Goal: Task Accomplishment & Management: Manage account settings

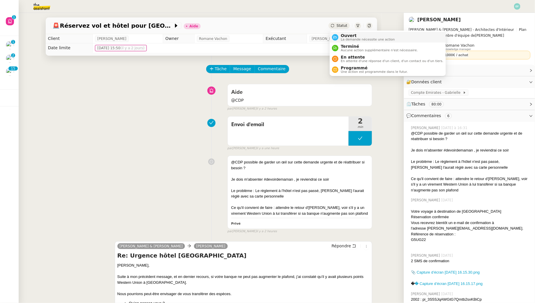
click at [347, 37] on span "Ouvert" at bounding box center [368, 35] width 54 height 5
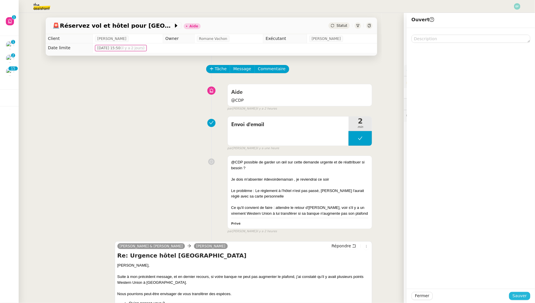
click at [522, 297] on span "Sauver" at bounding box center [520, 295] width 14 height 7
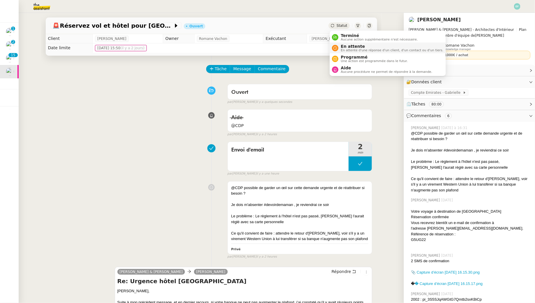
click at [338, 49] on nz-avatar at bounding box center [335, 48] width 6 height 6
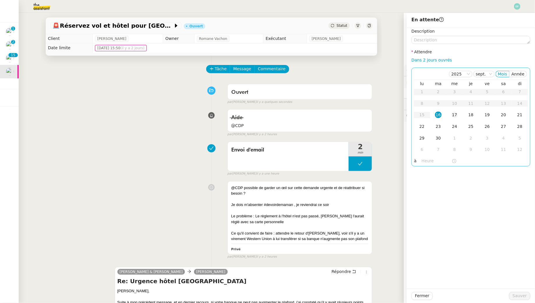
click at [453, 112] on div "17" at bounding box center [455, 115] width 6 height 6
click at [520, 296] on span "Sauver" at bounding box center [520, 295] width 14 height 7
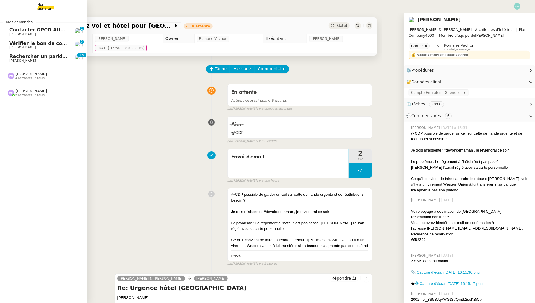
click at [14, 30] on span "Contacter OPCO Atlas pour financement formation" at bounding box center [75, 30] width 133 height 6
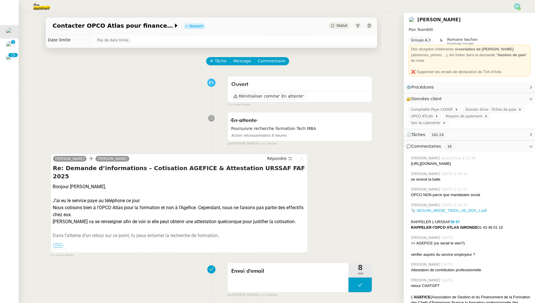
scroll to position [9, 0]
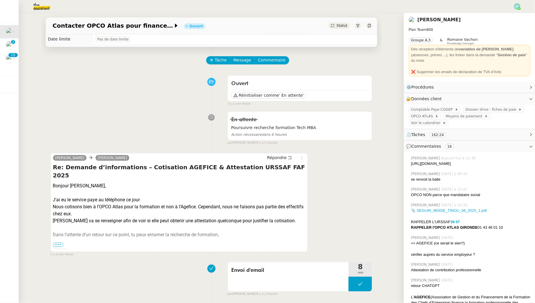
click at [58, 244] on span "•••" at bounding box center [58, 245] width 10 height 4
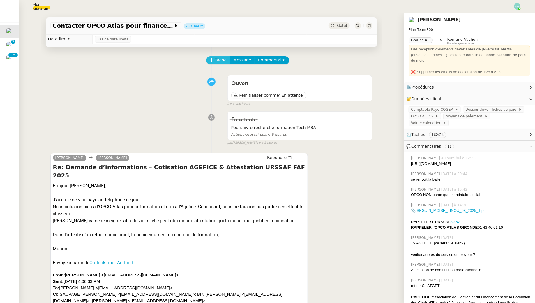
click at [224, 59] on span "Tâche" at bounding box center [221, 60] width 12 height 7
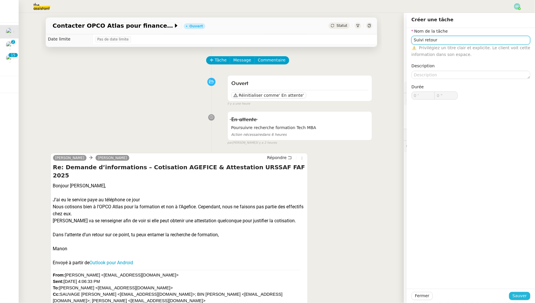
type input "Suivi retour"
click at [519, 295] on span "Sauver" at bounding box center [520, 295] width 14 height 7
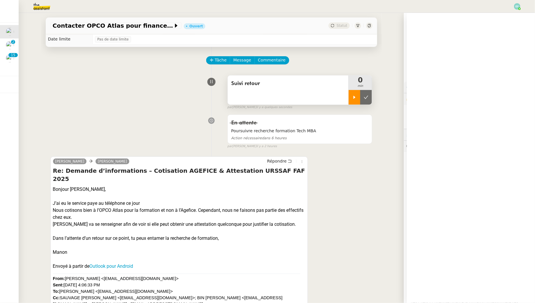
click at [353, 97] on icon at bounding box center [354, 97] width 5 height 5
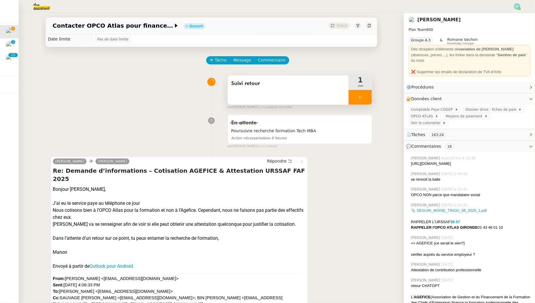
click at [361, 102] on div at bounding box center [360, 97] width 23 height 15
click at [365, 99] on button at bounding box center [366, 97] width 12 height 15
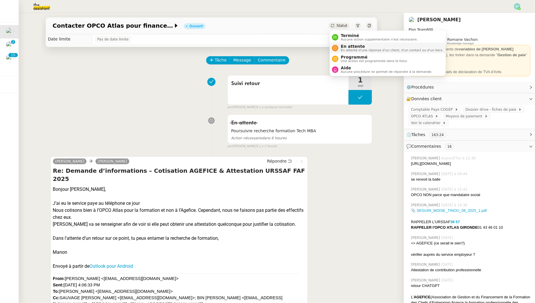
click at [341, 45] on span "En attente" at bounding box center [392, 46] width 103 height 5
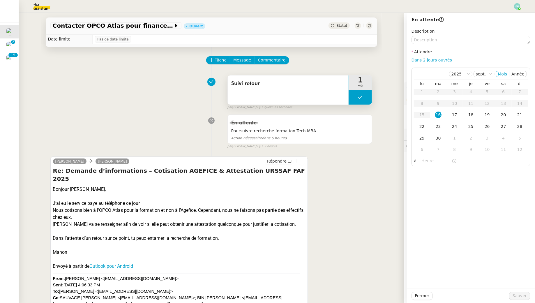
click at [359, 100] on button at bounding box center [360, 97] width 23 height 15
click at [355, 96] on icon at bounding box center [355, 97] width 2 height 3
click at [369, 95] on div at bounding box center [360, 97] width 23 height 15
click at [369, 95] on icon at bounding box center [366, 97] width 5 height 5
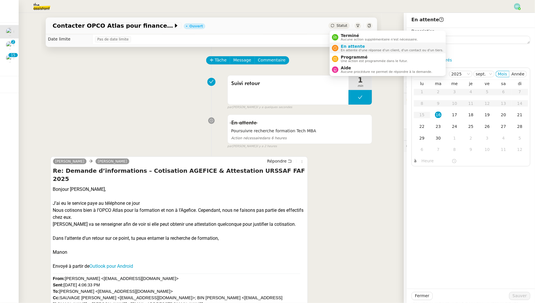
click at [343, 47] on span "En attente" at bounding box center [392, 46] width 103 height 5
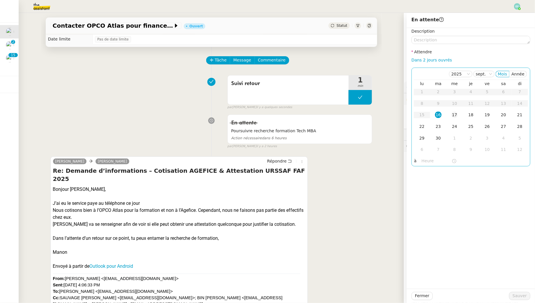
click at [457, 115] on div "17" at bounding box center [455, 115] width 6 height 6
click at [519, 294] on span "Sauver" at bounding box center [520, 295] width 14 height 7
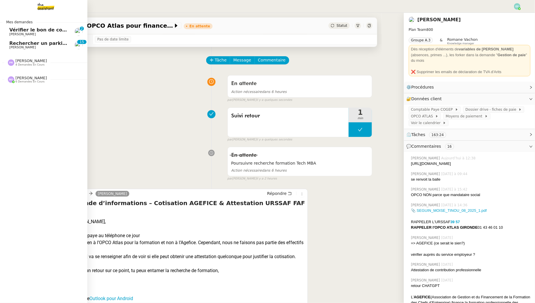
click at [16, 47] on span "[PERSON_NAME]" at bounding box center [22, 47] width 27 height 4
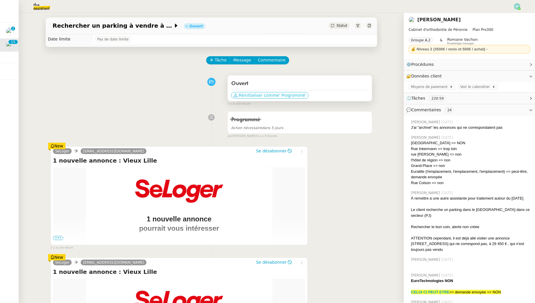
click at [281, 93] on span "' Programmé'" at bounding box center [292, 95] width 27 height 6
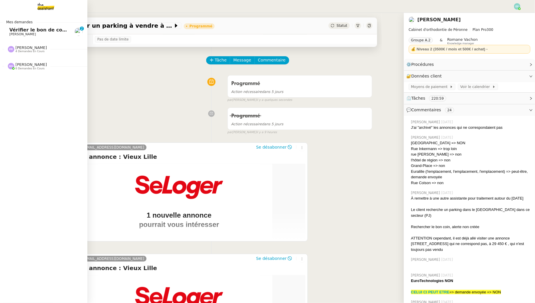
click at [13, 29] on span "Vérifier le bon de commande PO01148850" at bounding box center [64, 30] width 110 height 6
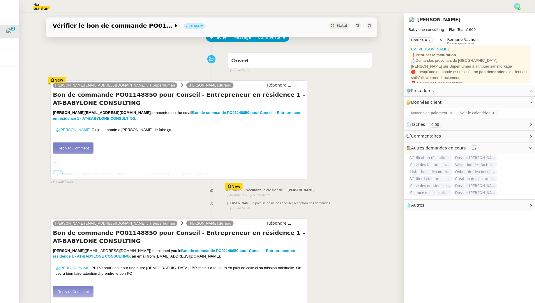
scroll to position [78, 0]
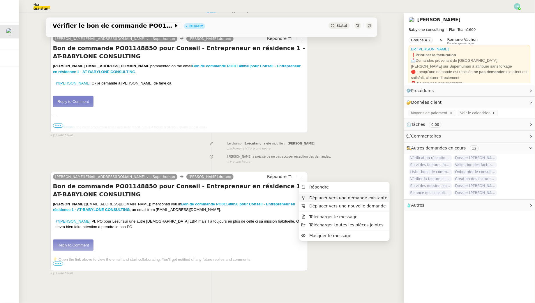
click at [311, 196] on span "Déplacer vers une demande existante" at bounding box center [348, 197] width 78 height 5
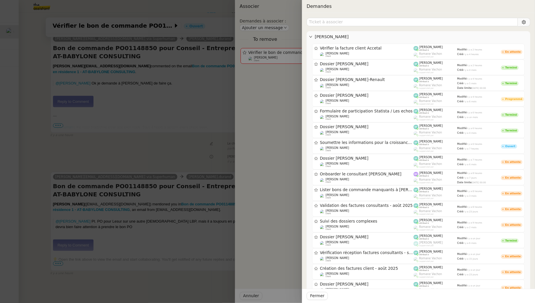
click at [201, 110] on div at bounding box center [267, 151] width 535 height 303
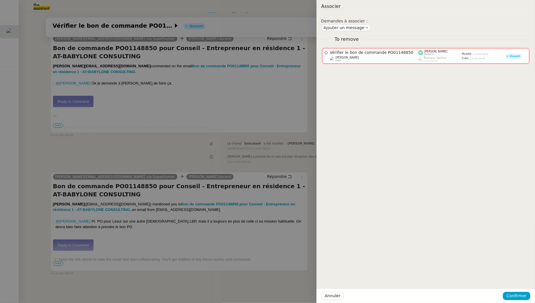
click at [205, 113] on div at bounding box center [267, 151] width 535 height 303
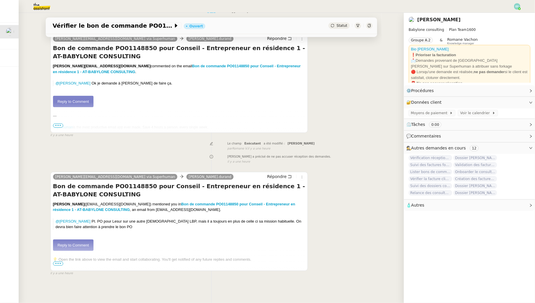
scroll to position [0, 0]
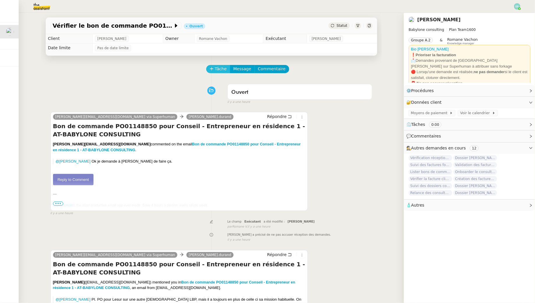
click at [222, 68] on span "Tâche" at bounding box center [221, 69] width 12 height 7
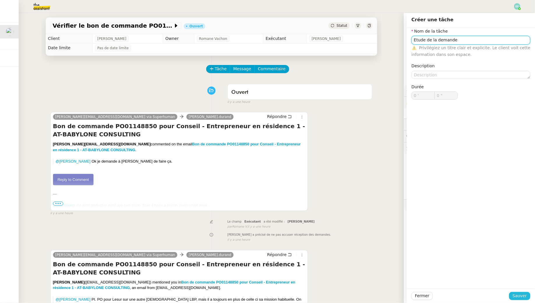
type input "Etude de la demande"
click at [519, 297] on span "Sauver" at bounding box center [520, 295] width 14 height 7
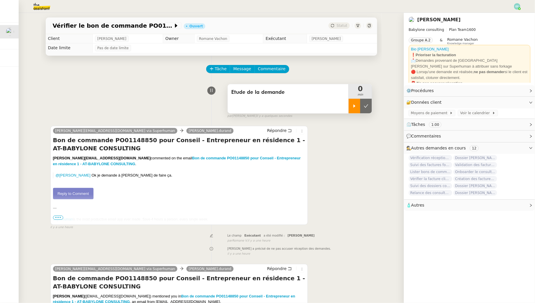
click at [354, 104] on icon at bounding box center [354, 106] width 5 height 5
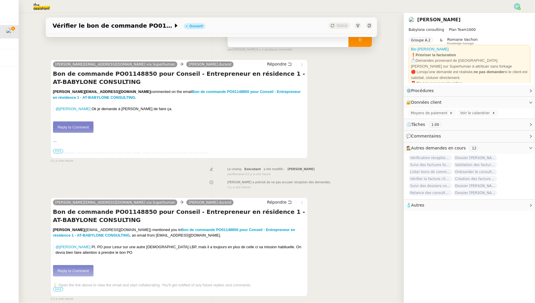
scroll to position [92, 0]
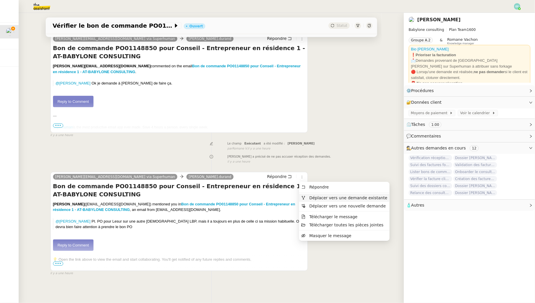
click at [312, 199] on span "Déplacer vers une demande existante" at bounding box center [348, 197] width 78 height 5
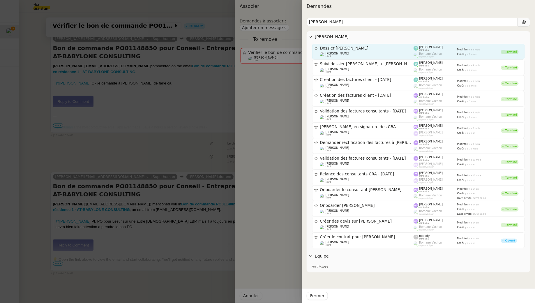
type input "[PERSON_NAME]"
click at [373, 45] on link "Dossier [PERSON_NAME] [PERSON_NAME] client [PERSON_NAME] attribué à [PERSON_NAM…" at bounding box center [418, 52] width 213 height 16
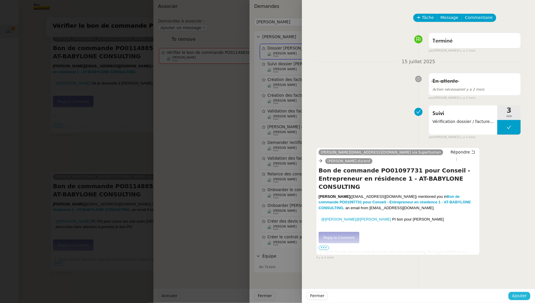
click at [518, 298] on span "Ajouter" at bounding box center [519, 295] width 15 height 7
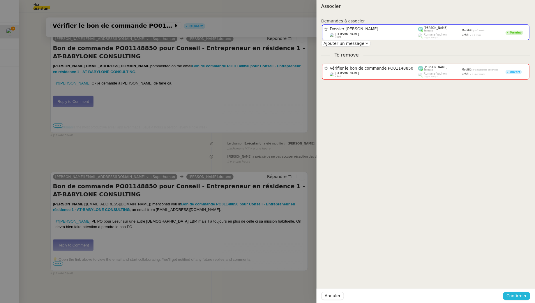
click at [512, 295] on span "Confirmer" at bounding box center [517, 295] width 20 height 7
click at [517, 280] on span "Ajouter" at bounding box center [517, 280] width 15 height 6
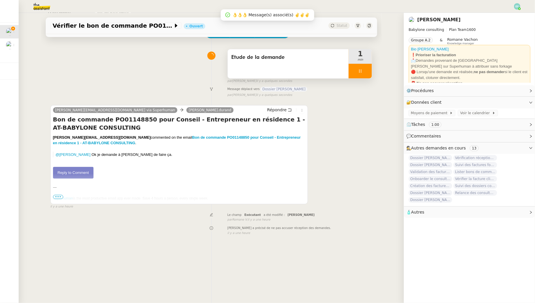
scroll to position [0, 0]
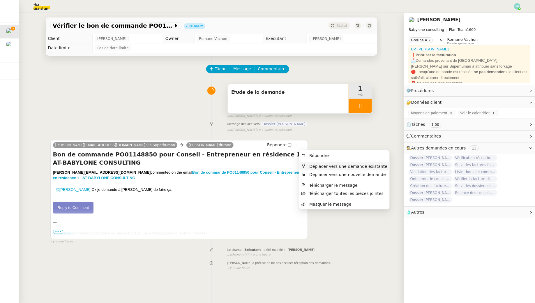
click at [308, 166] on span "Déplacer vers une demande existante" at bounding box center [345, 166] width 86 height 5
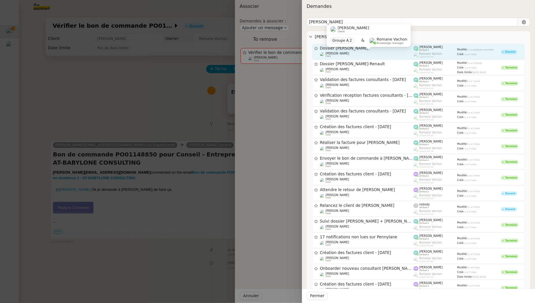
type input "[PERSON_NAME]"
click at [342, 54] on span "[PERSON_NAME]" at bounding box center [338, 53] width 24 height 3
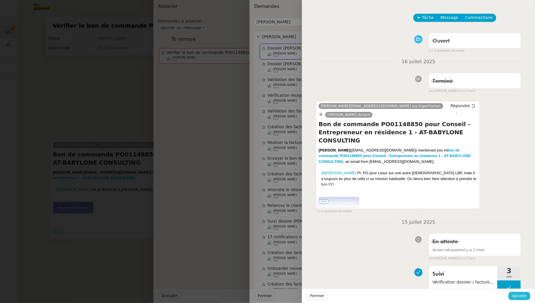
click at [518, 298] on span "Ajouter" at bounding box center [519, 295] width 15 height 7
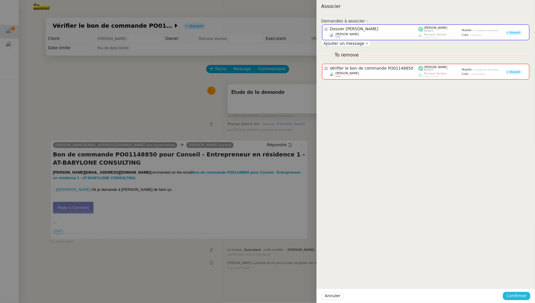
click at [511, 298] on span "Confirmer" at bounding box center [517, 295] width 20 height 7
click at [514, 279] on span "Ajouter" at bounding box center [517, 280] width 15 height 6
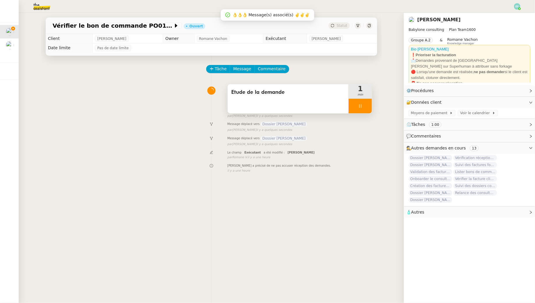
click at [361, 109] on div at bounding box center [360, 106] width 23 height 15
click at [368, 108] on icon at bounding box center [366, 106] width 5 height 5
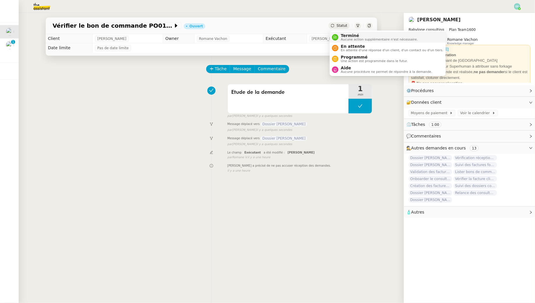
click at [341, 36] on span "Terminé" at bounding box center [379, 35] width 77 height 5
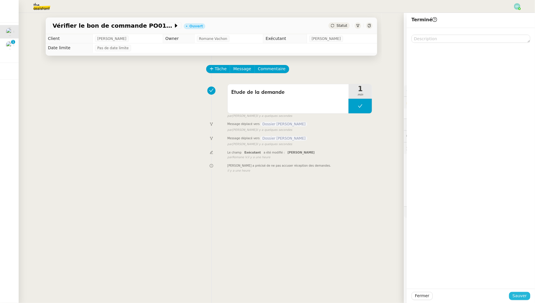
click at [514, 299] on span "Sauver" at bounding box center [520, 295] width 14 height 7
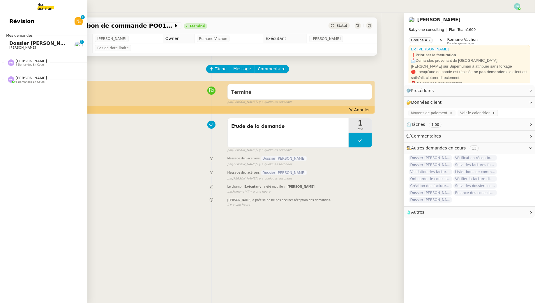
click at [16, 43] on span "Dossier [PERSON_NAME]" at bounding box center [41, 43] width 65 height 6
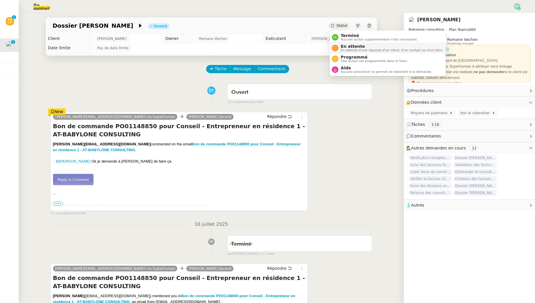
click at [344, 46] on span "En attente" at bounding box center [392, 46] width 103 height 5
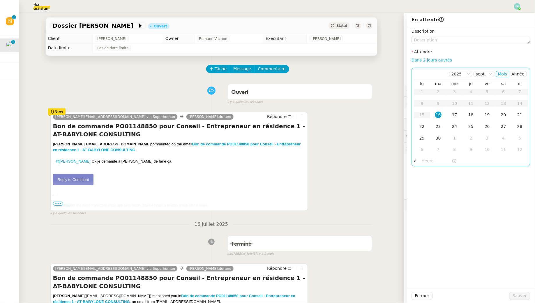
click at [456, 116] on div "17" at bounding box center [455, 115] width 6 height 6
click at [445, 42] on textarea at bounding box center [471, 40] width 119 height 8
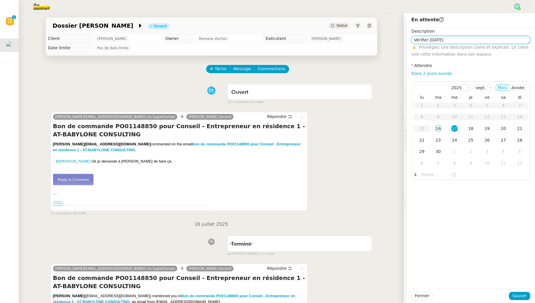
click at [435, 44] on textarea "Vérifier [DATE]" at bounding box center [471, 40] width 119 height 8
type textarea "Vérifier deux derniers échanges"
click at [514, 294] on button "Sauver" at bounding box center [519, 296] width 21 height 8
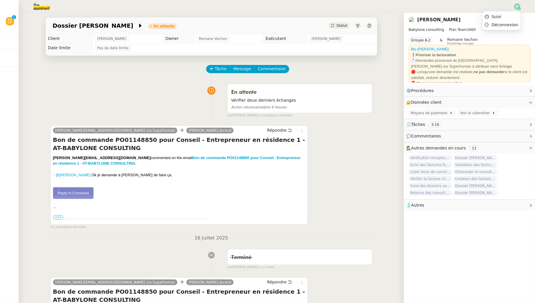
click at [517, 9] on img at bounding box center [517, 6] width 6 height 6
click at [512, 21] on li "Déconnexion" at bounding box center [502, 25] width 38 height 8
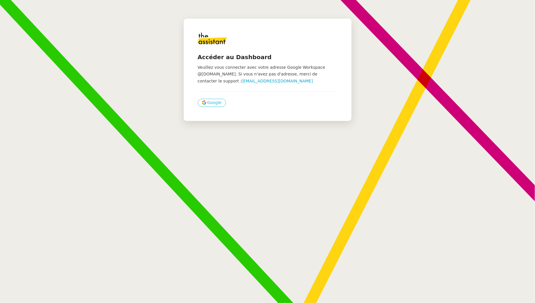
click at [209, 102] on span "Google" at bounding box center [214, 102] width 14 height 7
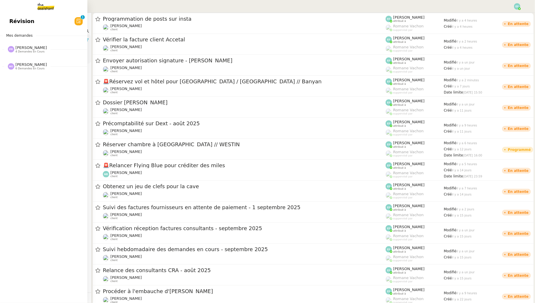
click at [28, 23] on span "Révision" at bounding box center [21, 21] width 25 height 9
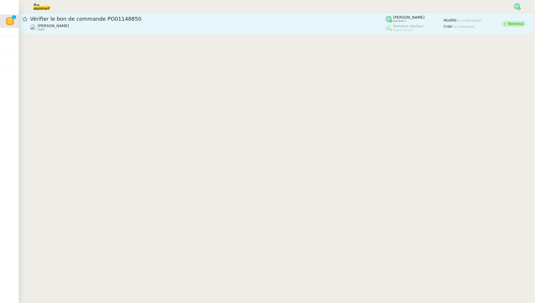
click at [130, 22] on div "Vérifier le bon de commande PO01148850" at bounding box center [208, 18] width 356 height 7
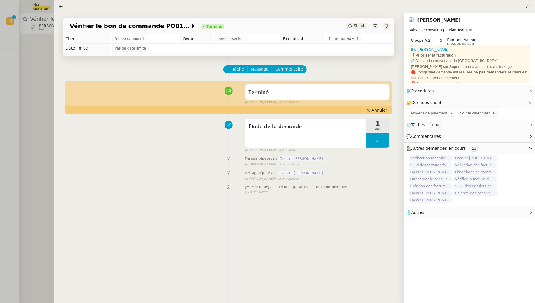
click at [27, 49] on div at bounding box center [267, 151] width 535 height 303
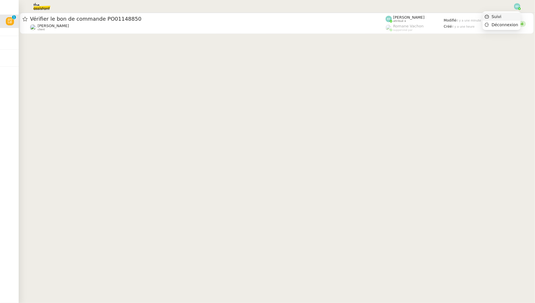
click at [515, 16] on li "Suivi" at bounding box center [502, 17] width 38 height 8
